Goal: Task Accomplishment & Management: Manage account settings

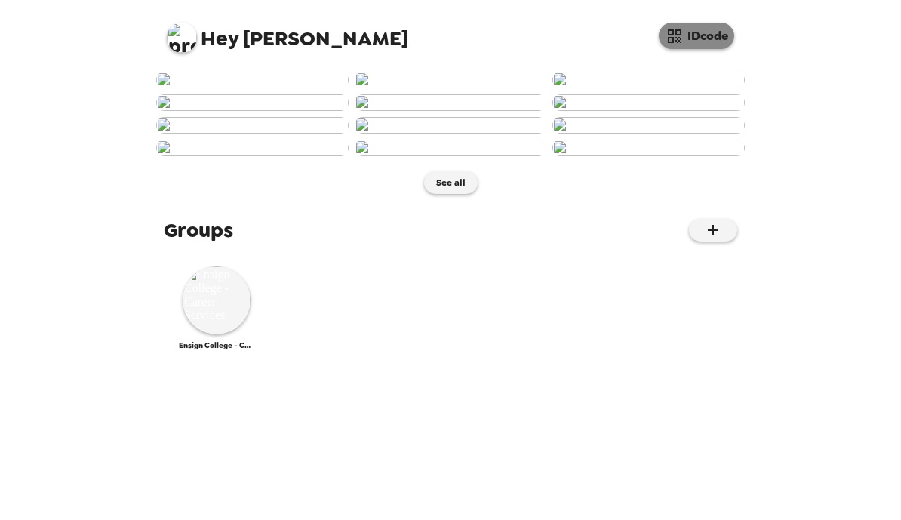
click at [704, 32] on button "IDcode" at bounding box center [696, 36] width 75 height 26
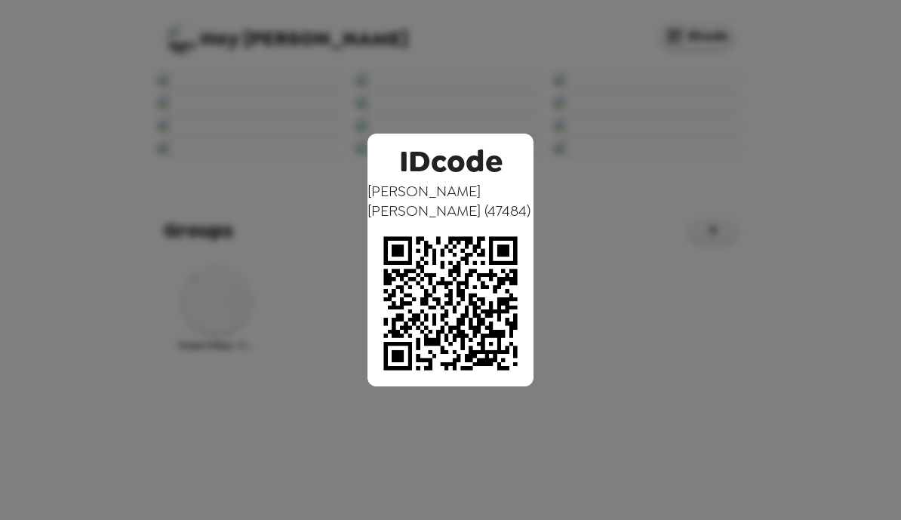
click at [594, 60] on div "IDcode [PERSON_NAME] ( 47484 )" at bounding box center [450, 260] width 901 height 520
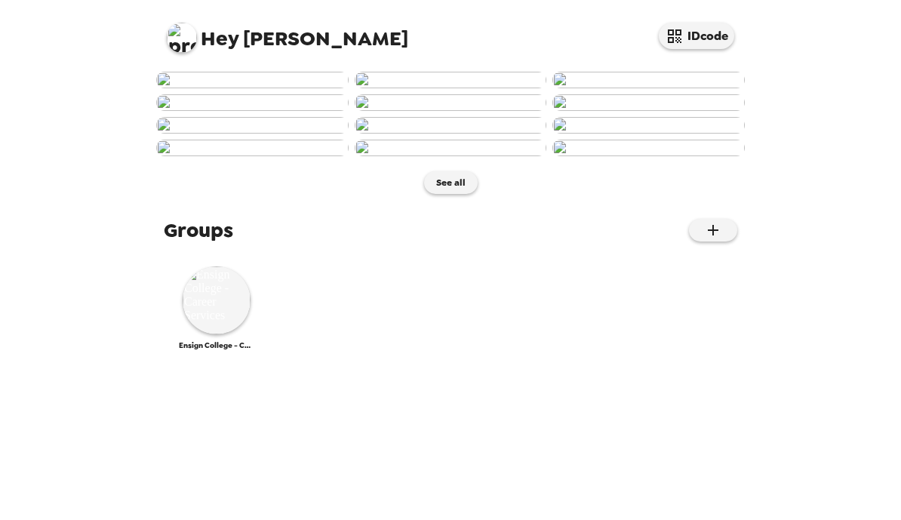
scroll to position [762, 0]
click at [207, 334] on img at bounding box center [217, 300] width 68 height 68
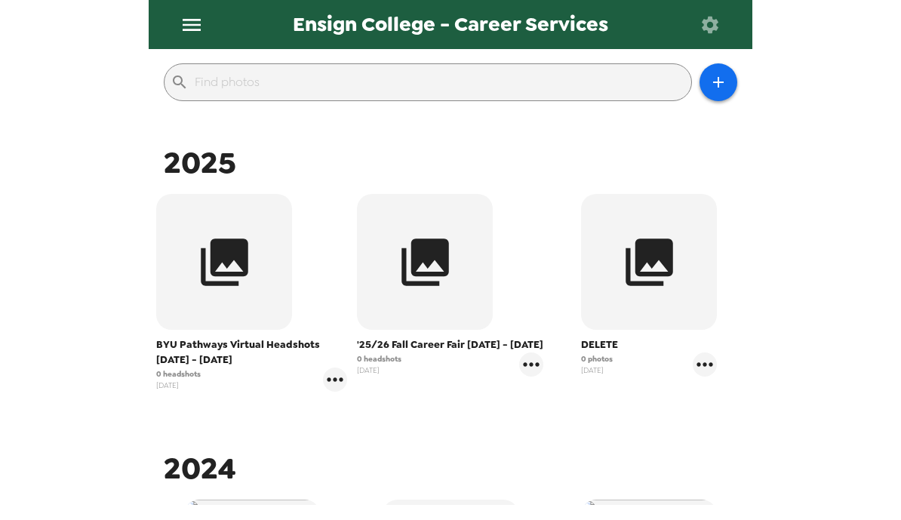
scroll to position [161, 0]
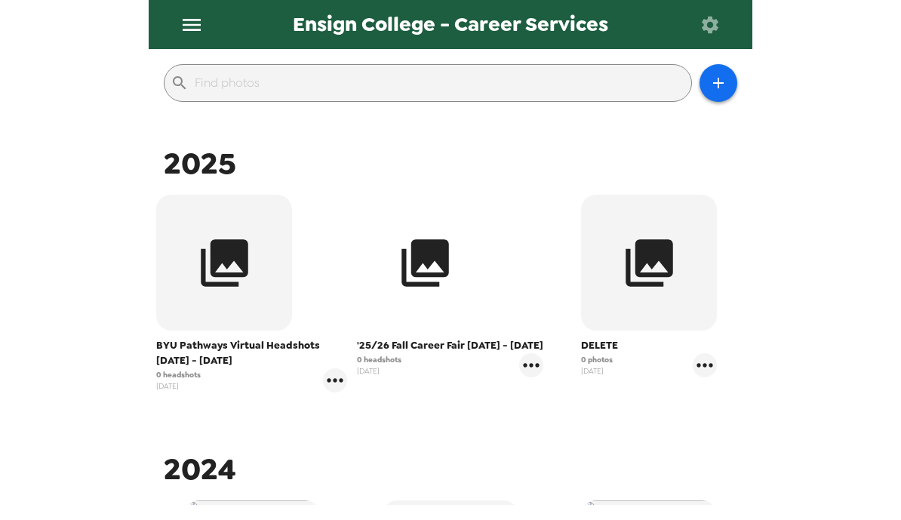
click at [463, 263] on button "button" at bounding box center [425, 263] width 136 height 136
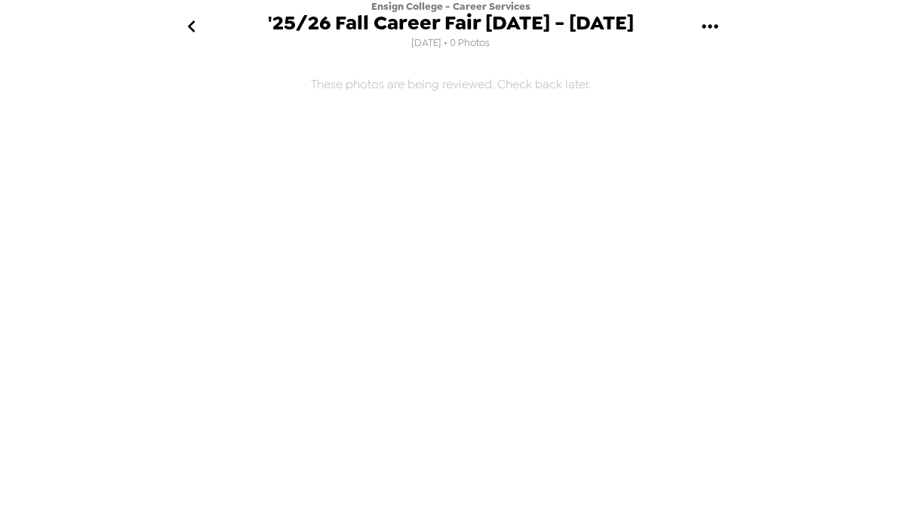
click at [717, 14] on icon "gallery menu" at bounding box center [710, 26] width 24 height 24
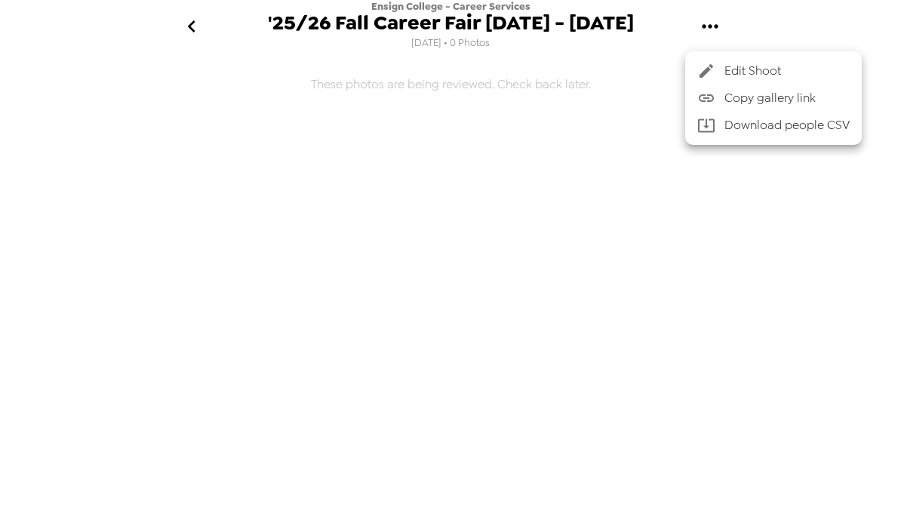
click at [798, 198] on div at bounding box center [450, 260] width 901 height 520
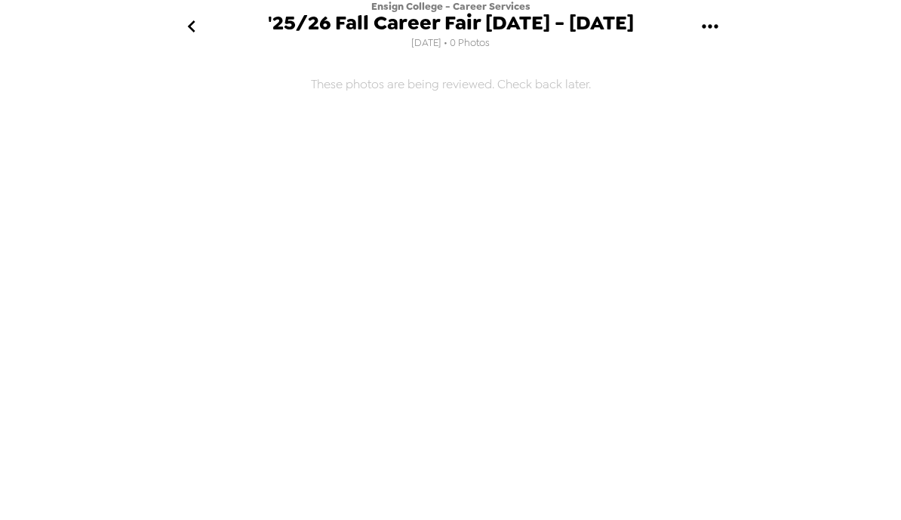
click at [198, 21] on icon "go back" at bounding box center [192, 26] width 24 height 24
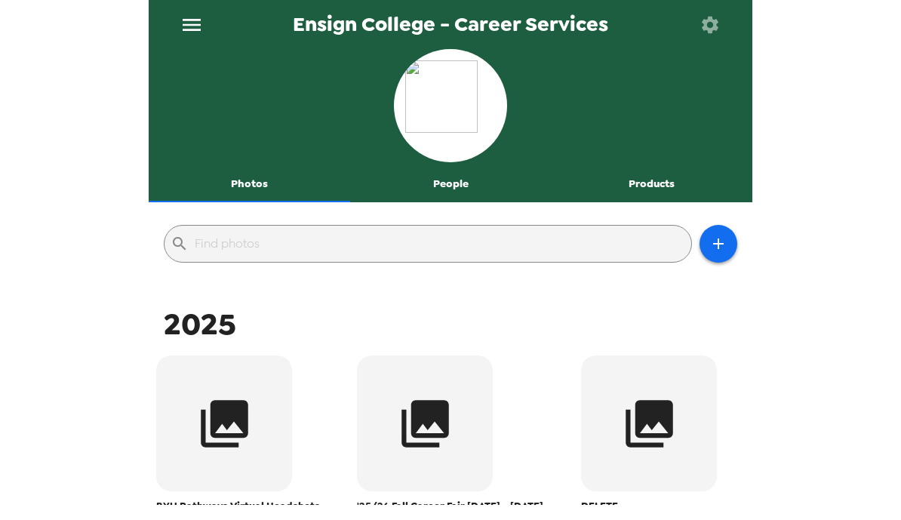
click at [186, 20] on icon "menu" at bounding box center [192, 25] width 18 height 12
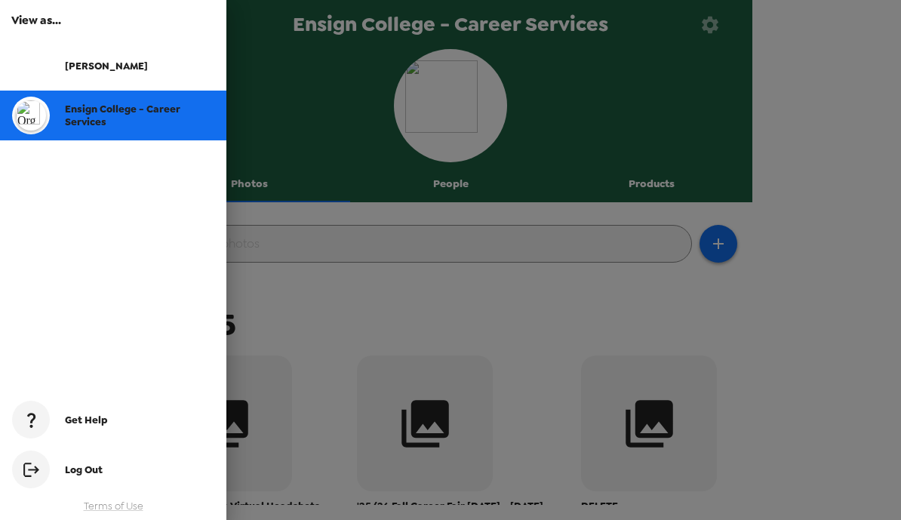
click at [331, 128] on div at bounding box center [450, 260] width 901 height 520
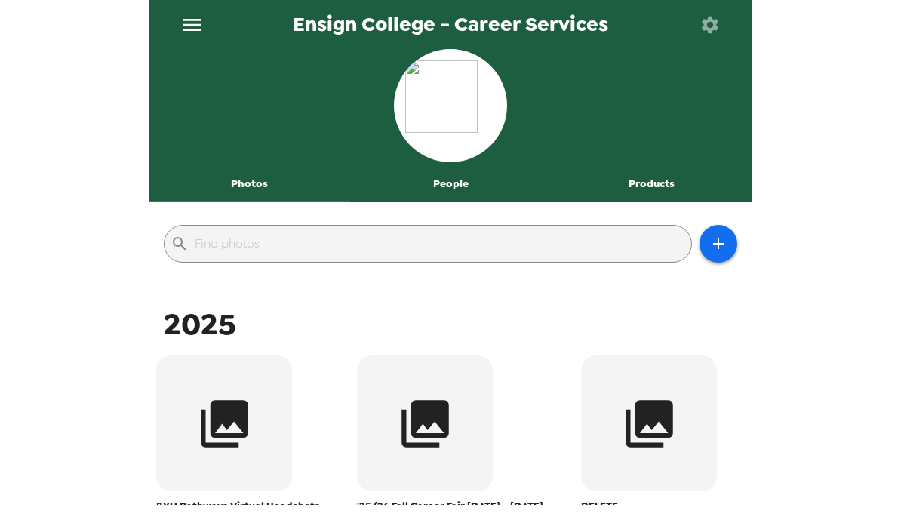
click at [715, 29] on icon "button" at bounding box center [710, 24] width 17 height 17
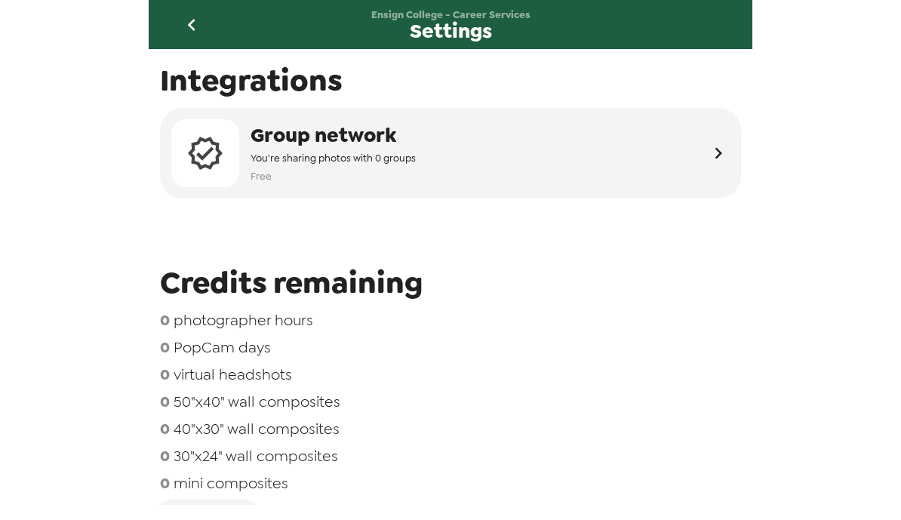
scroll to position [-15, 0]
click at [195, 24] on icon "go back" at bounding box center [192, 25] width 24 height 24
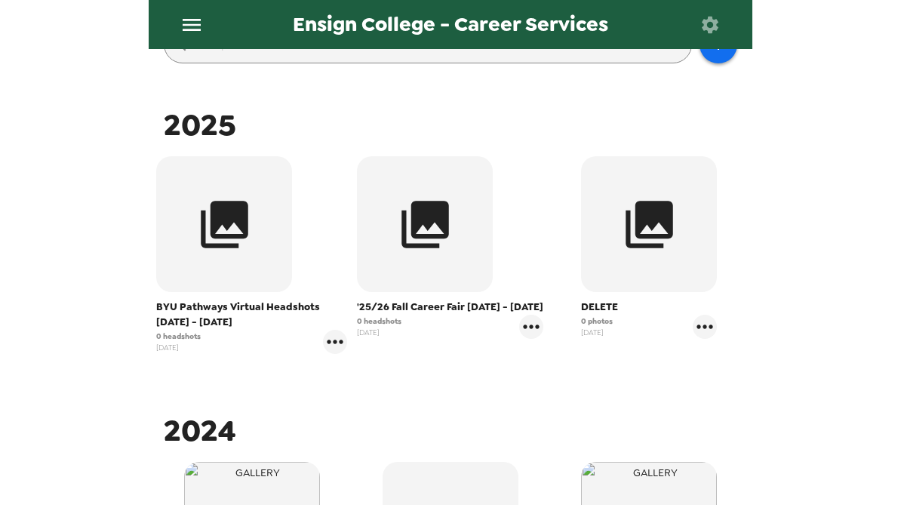
scroll to position [199, 0]
click at [502, 318] on div "0 headshots [DATE]" at bounding box center [450, 327] width 186 height 24
click at [527, 331] on icon "gallery menu" at bounding box center [531, 327] width 24 height 24
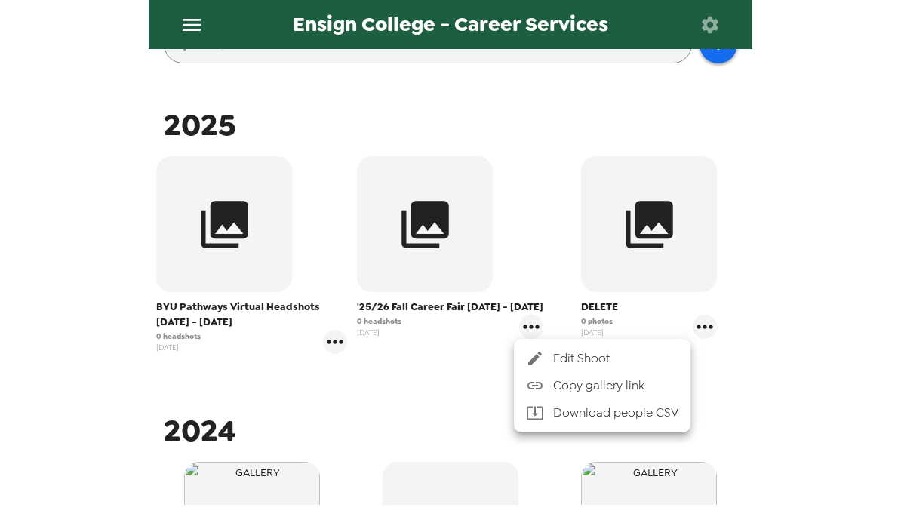
click at [478, 408] on div at bounding box center [450, 260] width 901 height 520
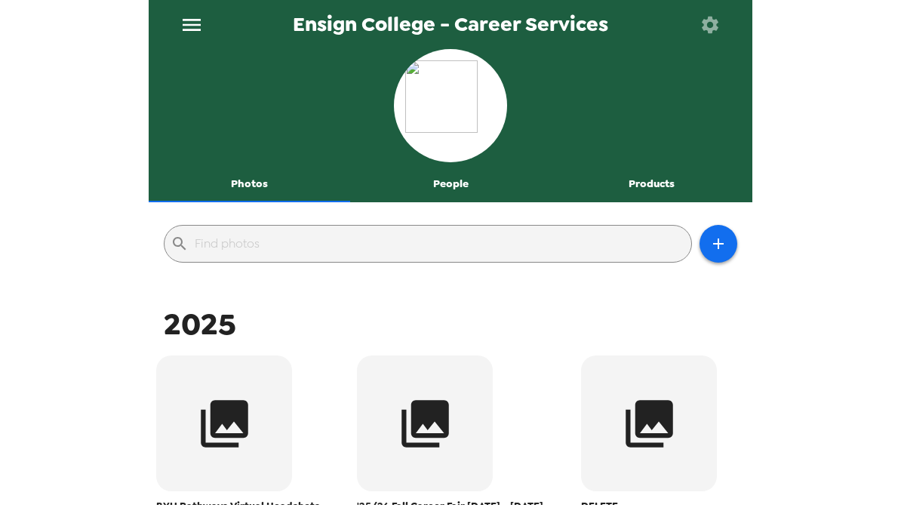
scroll to position [0, 0]
click at [670, 187] on button "Products" at bounding box center [651, 184] width 201 height 36
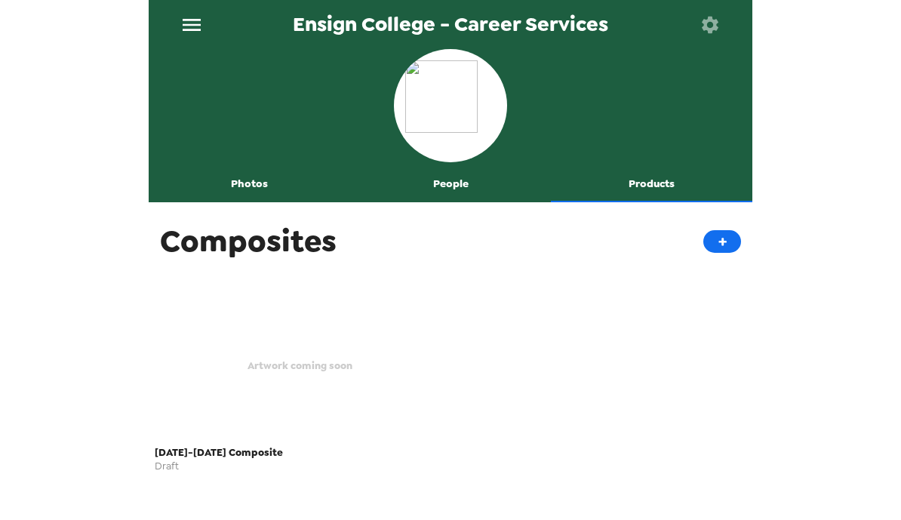
click at [455, 184] on button "People" at bounding box center [450, 184] width 201 height 36
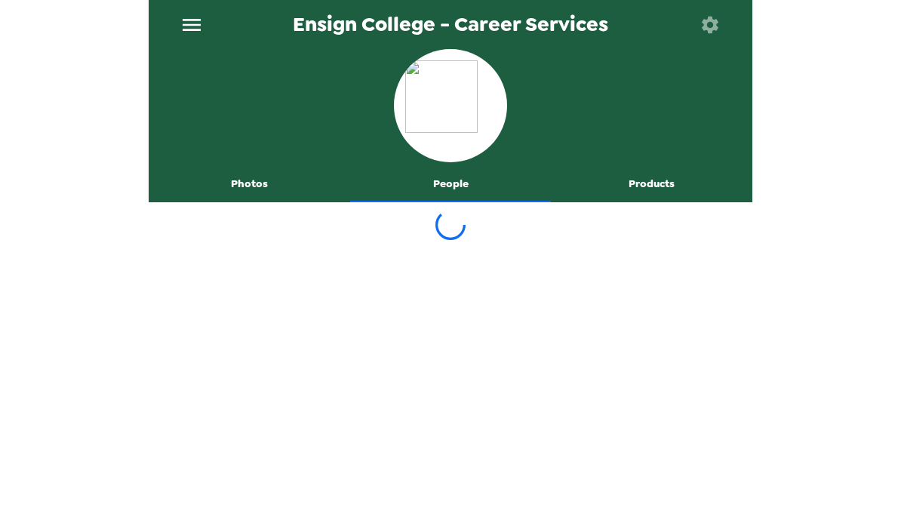
click at [225, 177] on button "Photos" at bounding box center [249, 184] width 201 height 36
click at [186, 23] on icon "menu" at bounding box center [192, 25] width 24 height 24
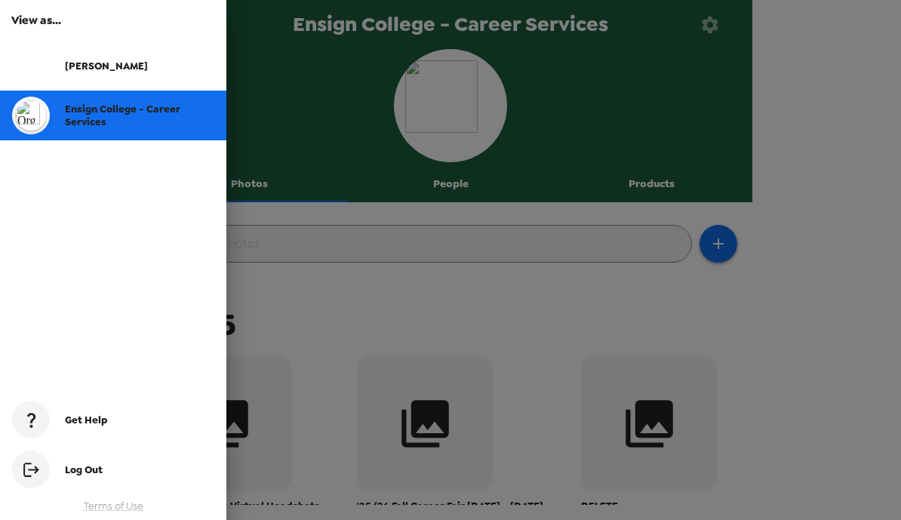
click at [430, 272] on div at bounding box center [450, 260] width 901 height 520
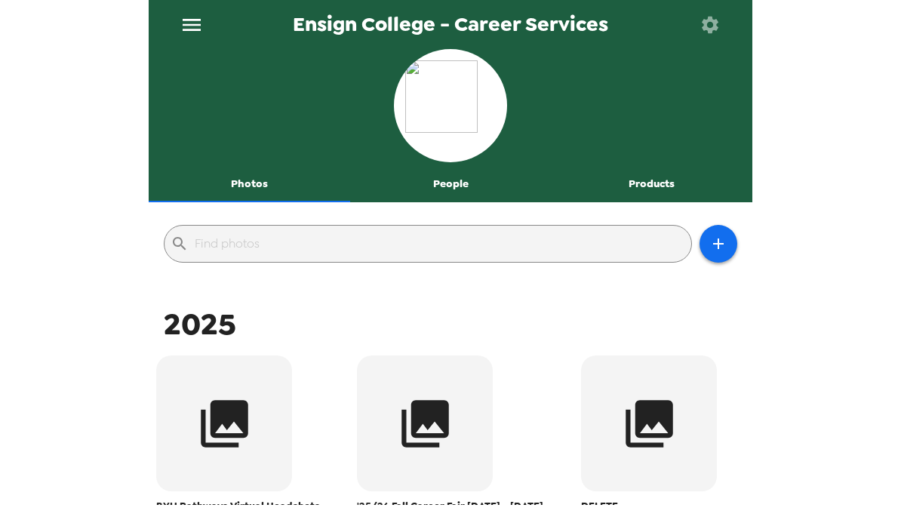
click at [193, 37] on button "menu" at bounding box center [191, 24] width 49 height 49
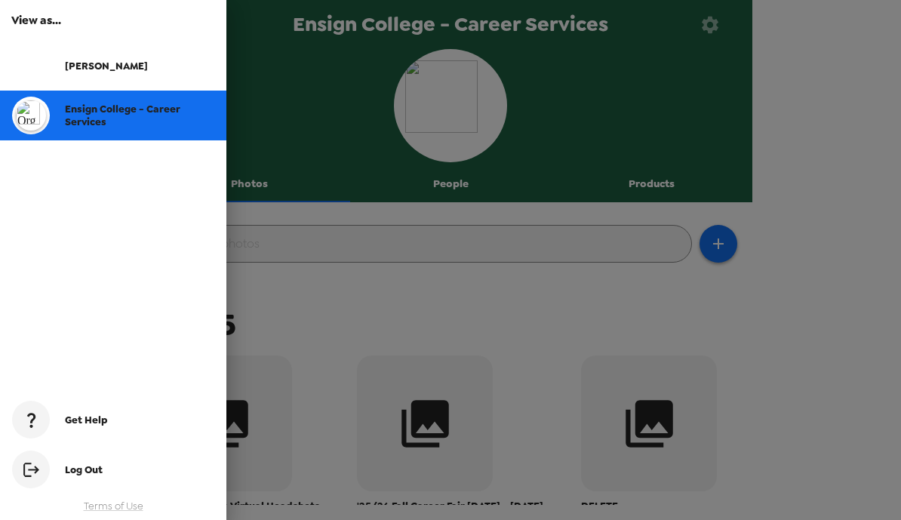
click at [155, 72] on div "[PERSON_NAME]" at bounding box center [139, 66] width 149 height 13
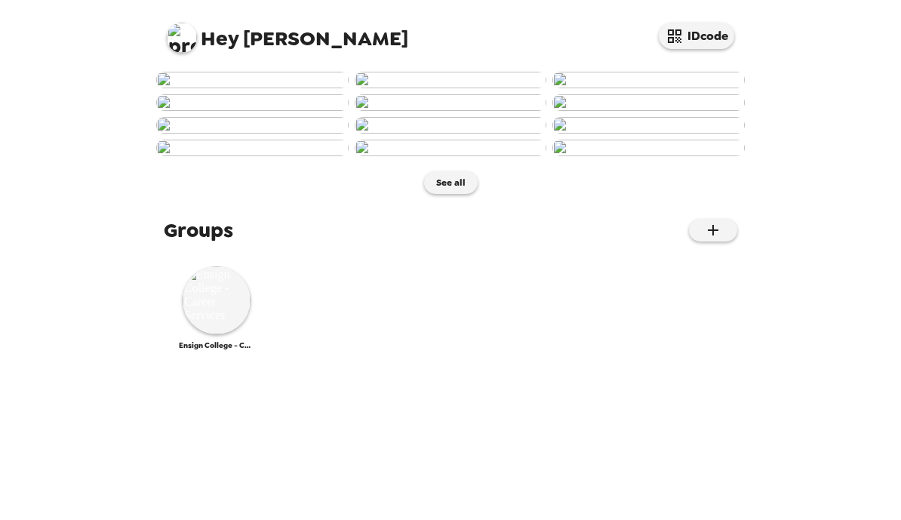
scroll to position [762, 0]
click at [707, 38] on button "IDcode" at bounding box center [696, 36] width 75 height 26
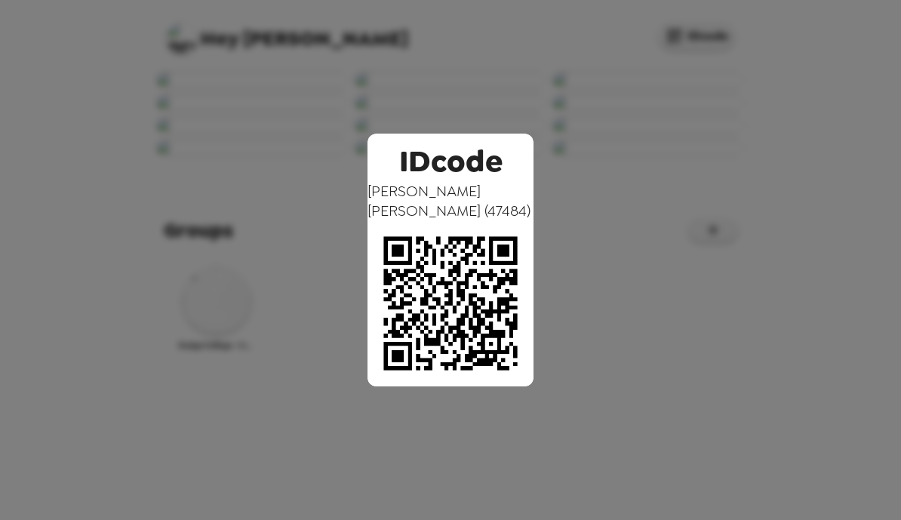
click at [545, 94] on div "IDcode [PERSON_NAME] ( 47484 )" at bounding box center [450, 260] width 901 height 520
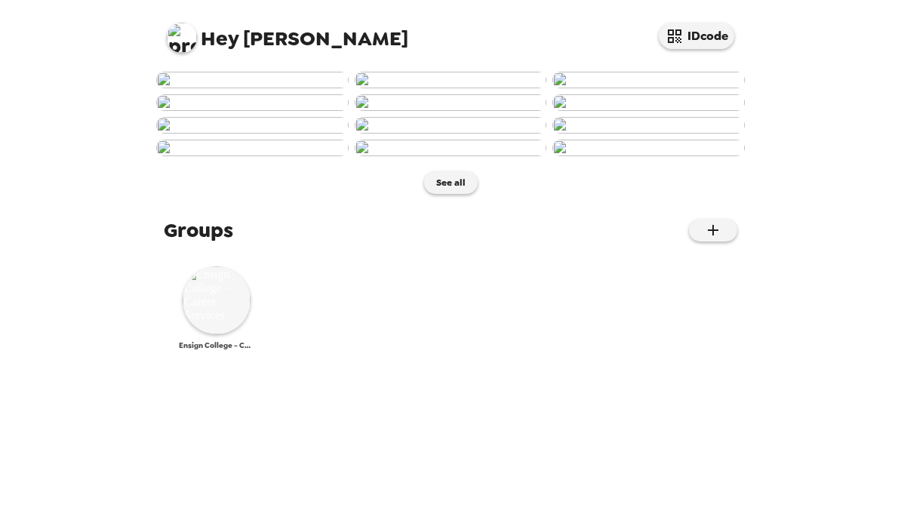
click at [210, 334] on img at bounding box center [217, 300] width 68 height 68
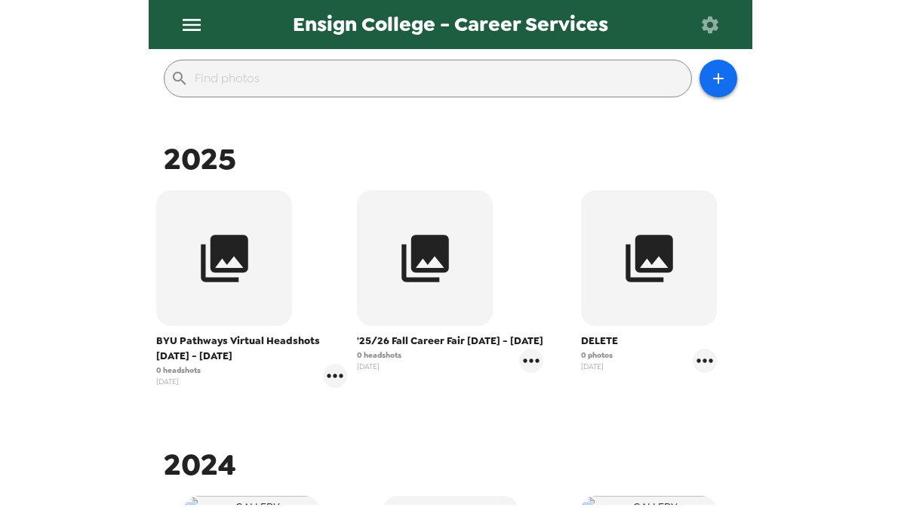
scroll to position [196, 0]
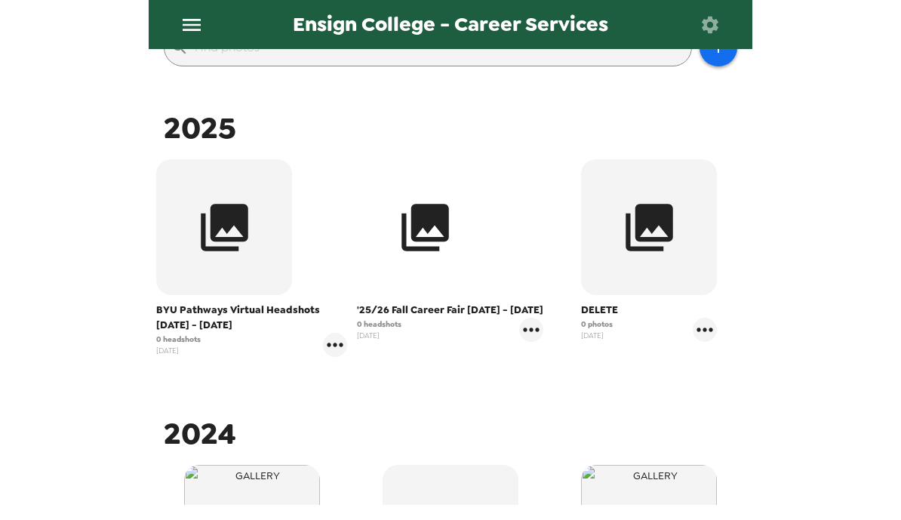
click at [465, 232] on button "button" at bounding box center [425, 227] width 136 height 136
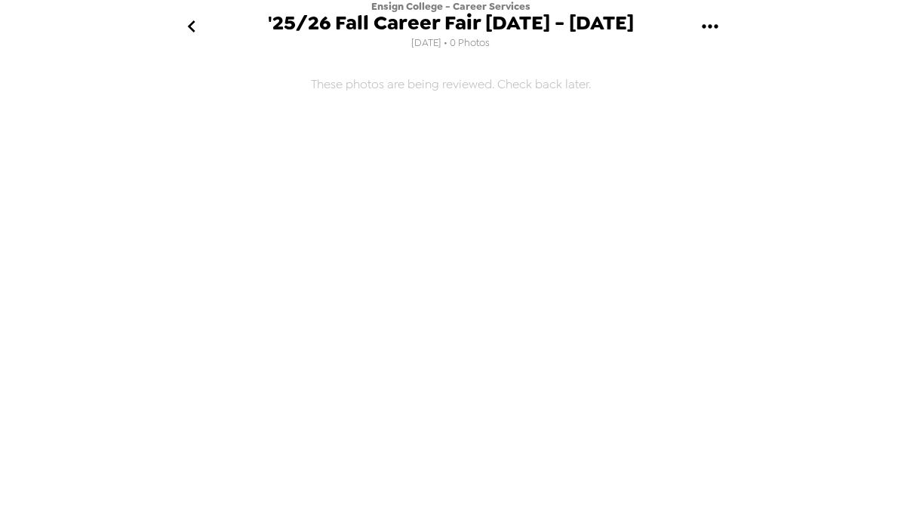
click at [195, 30] on icon "go back" at bounding box center [192, 26] width 24 height 24
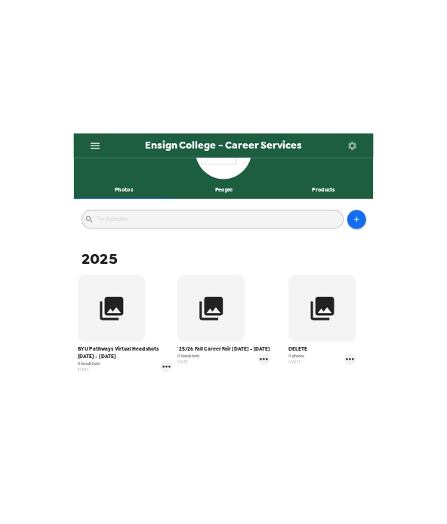
scroll to position [134, 0]
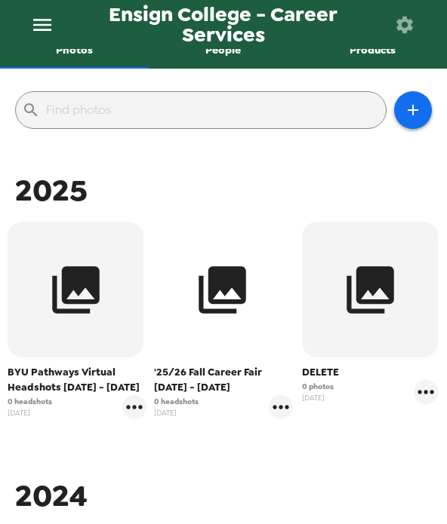
click at [241, 293] on icon "button" at bounding box center [222, 290] width 48 height 48
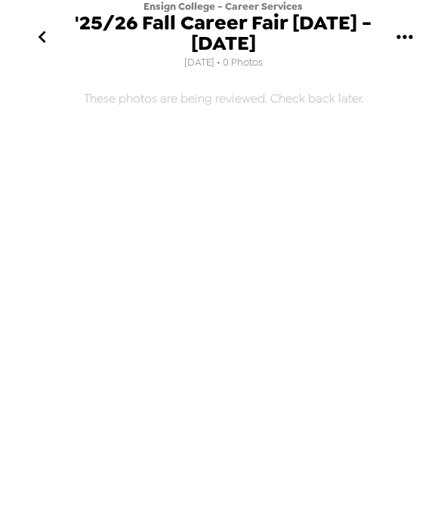
click at [54, 37] on icon "go back" at bounding box center [42, 37] width 24 height 24
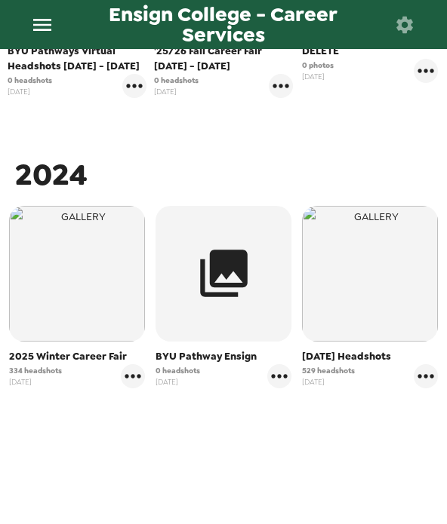
scroll to position [454, 0]
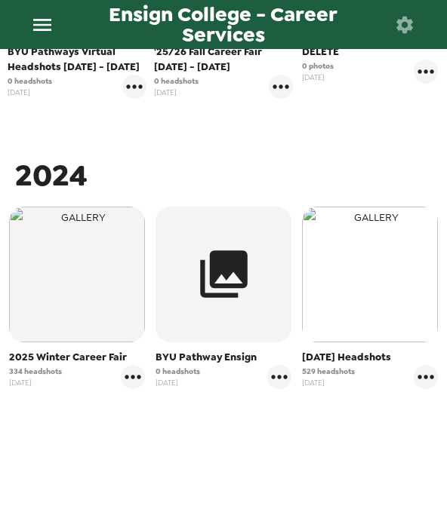
click at [359, 274] on img "button" at bounding box center [370, 275] width 136 height 136
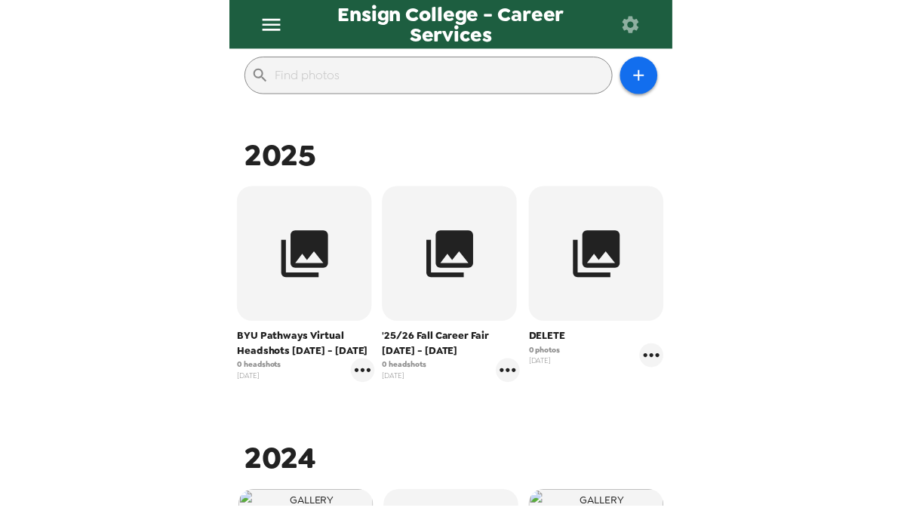
scroll to position [167, 0]
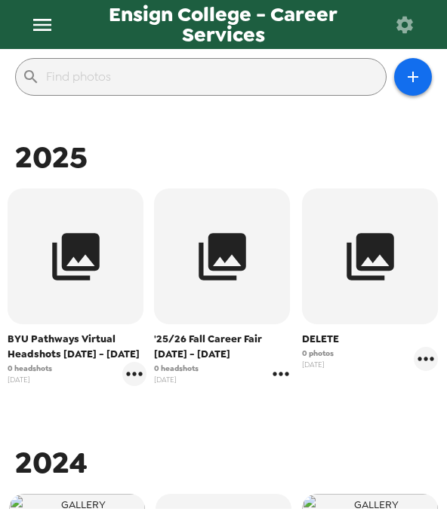
click at [274, 380] on icon "gallery menu" at bounding box center [281, 374] width 24 height 24
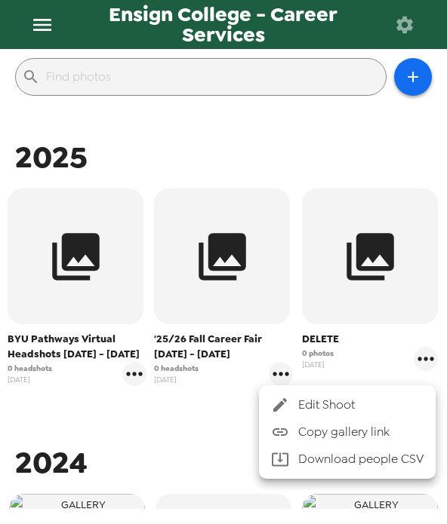
click at [380, 400] on span "Edit Shoot" at bounding box center [360, 405] width 125 height 18
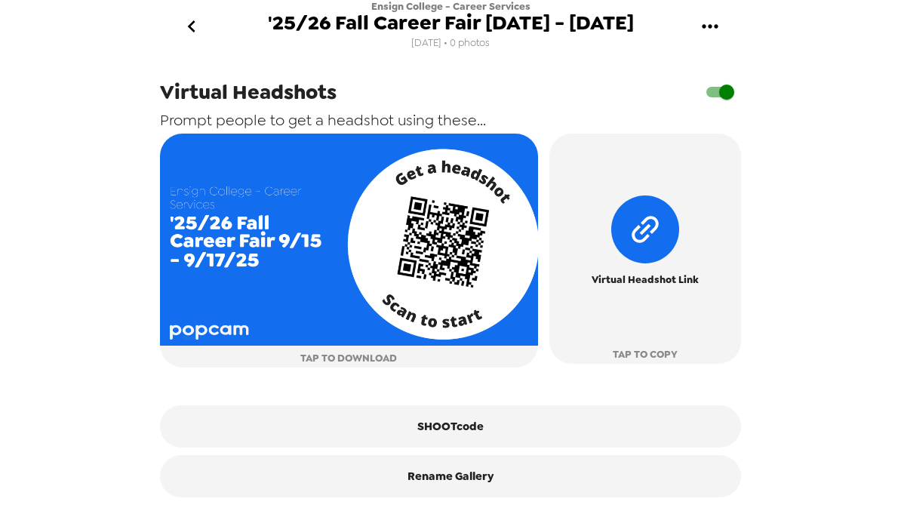
scroll to position [562, 0]
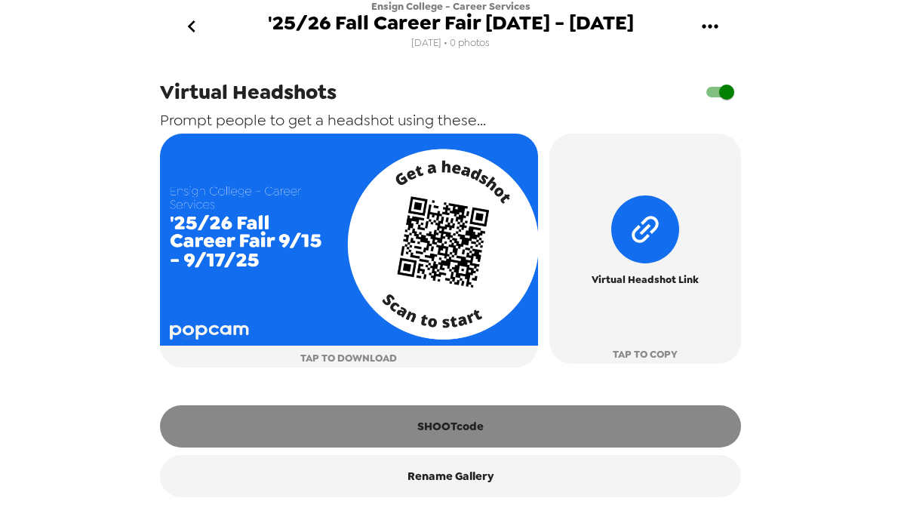
click at [498, 438] on button "SHOOTcode" at bounding box center [450, 426] width 581 height 42
